Goal: Information Seeking & Learning: Understand process/instructions

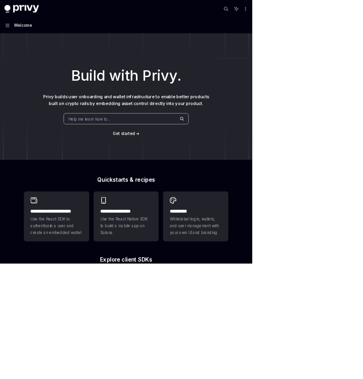
type textarea "*"
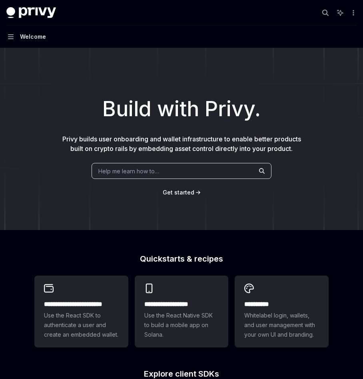
click at [37, 40] on div "Welcome" at bounding box center [33, 37] width 26 height 10
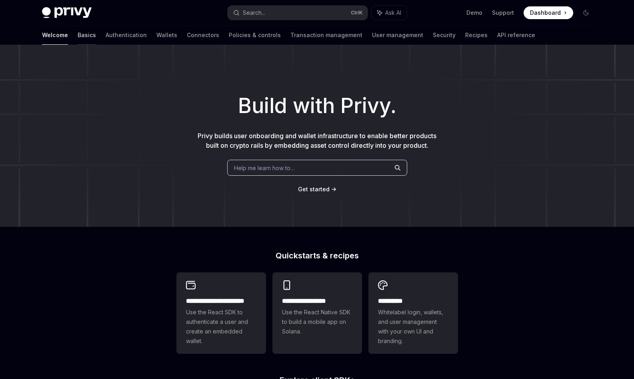
click at [78, 38] on link "Basics" at bounding box center [87, 35] width 18 height 19
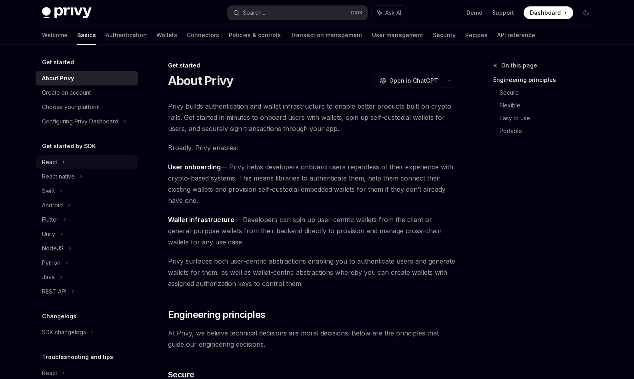
click at [64, 166] on icon at bounding box center [63, 163] width 3 height 10
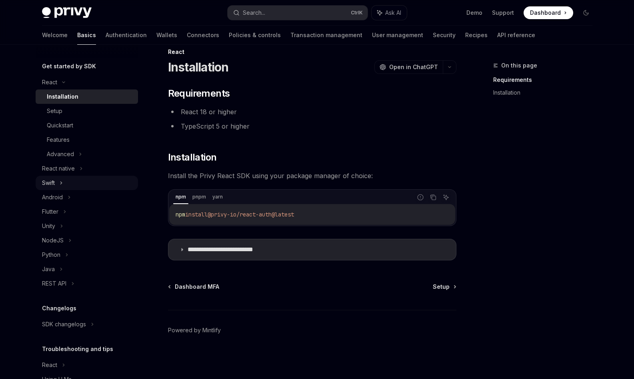
scroll to position [40, 0]
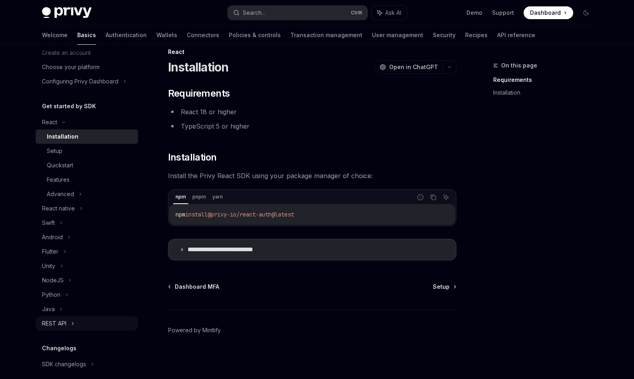
click at [78, 322] on div "REST API" at bounding box center [87, 324] width 102 height 14
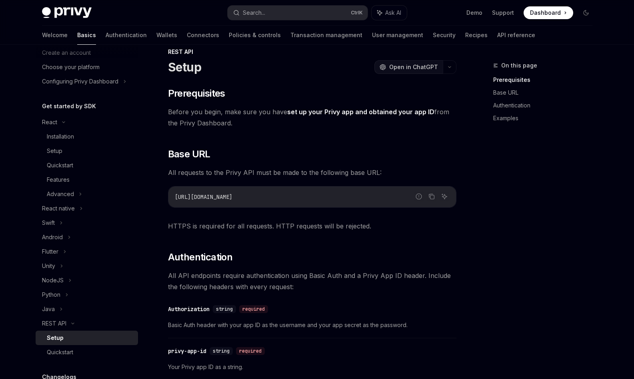
click at [363, 70] on button "OpenAI Open in ChatGPT" at bounding box center [408, 67] width 68 height 14
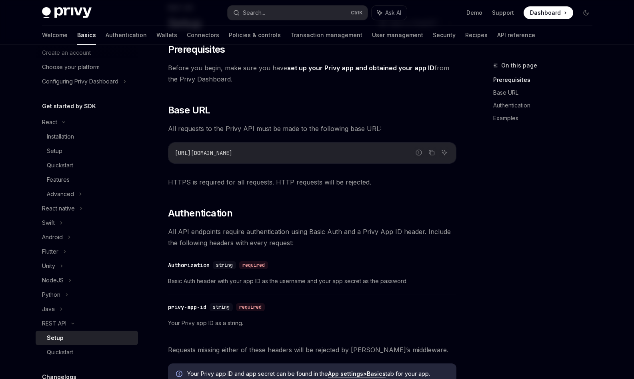
scroll to position [54, 0]
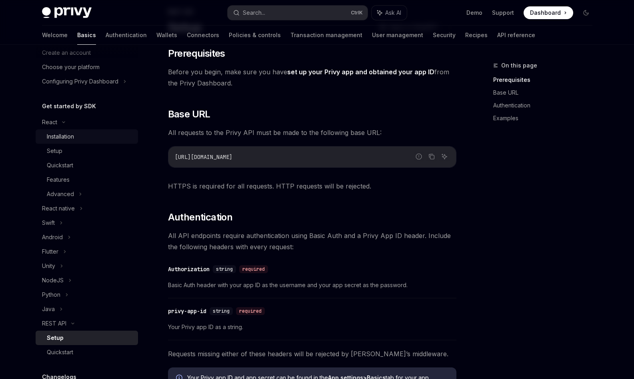
click at [57, 137] on div "Installation" at bounding box center [60, 137] width 27 height 10
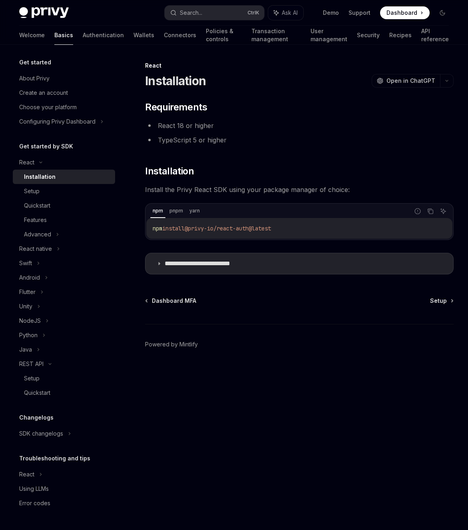
click at [363, 16] on span "Dashboard" at bounding box center [402, 13] width 31 height 8
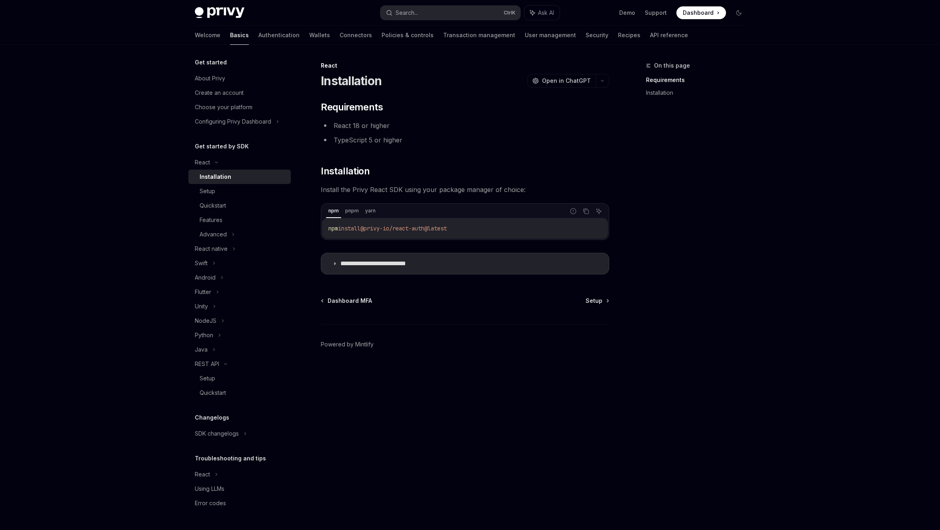
type textarea "*"
